Goal: Obtain resource: Obtain resource

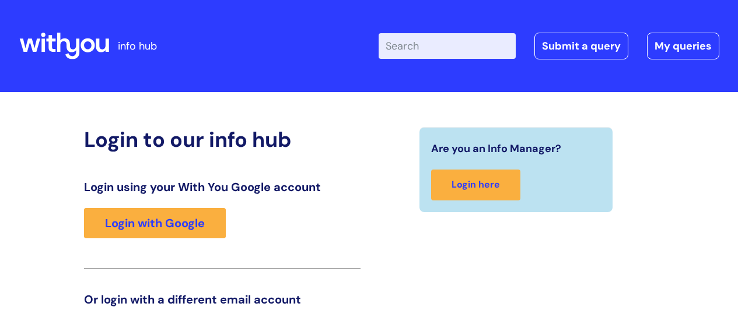
scroll to position [178, 0]
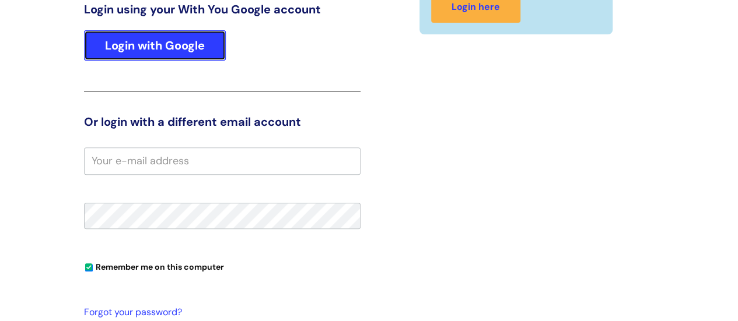
drag, startPoint x: 0, startPoint y: 0, endPoint x: 144, endPoint y: 54, distance: 153.4
click at [144, 54] on link "Login with Google" at bounding box center [155, 45] width 142 height 30
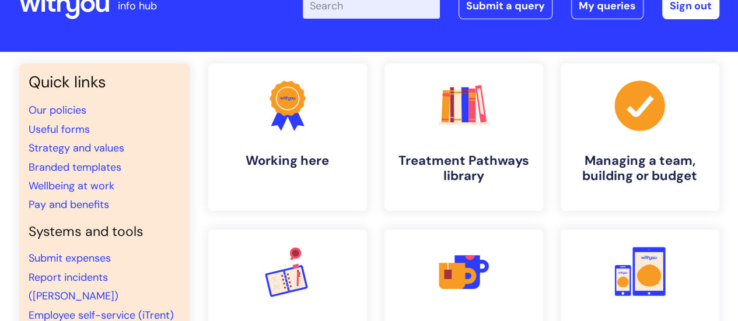
scroll to position [58, 0]
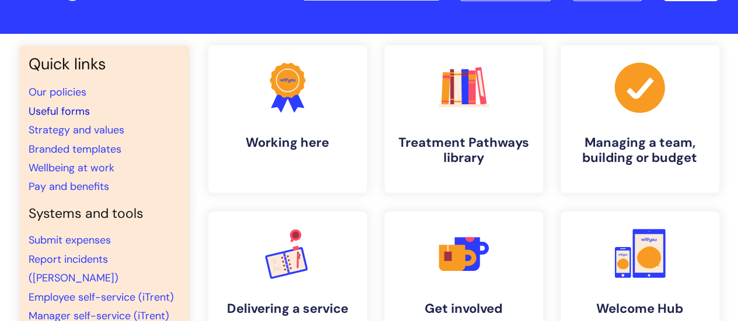
click at [48, 111] on link "Useful forms" at bounding box center [59, 111] width 61 height 14
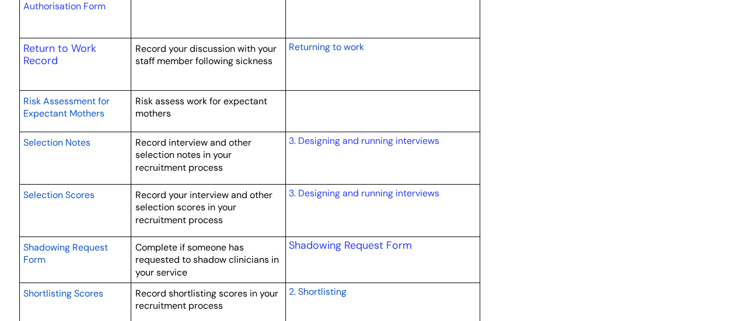
scroll to position [1808, 0]
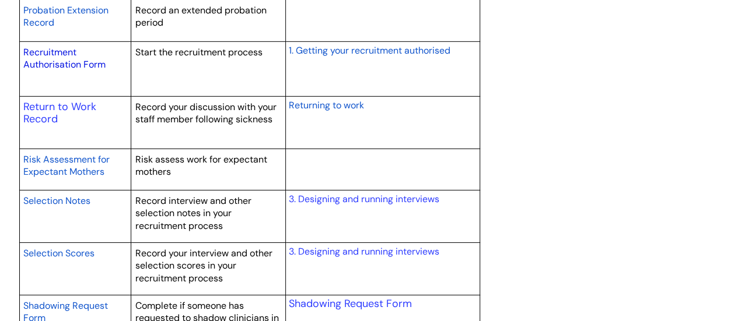
click at [67, 64] on link "Recruitment Authorisation Form" at bounding box center [64, 58] width 82 height 25
